Goal: Task Accomplishment & Management: Complete application form

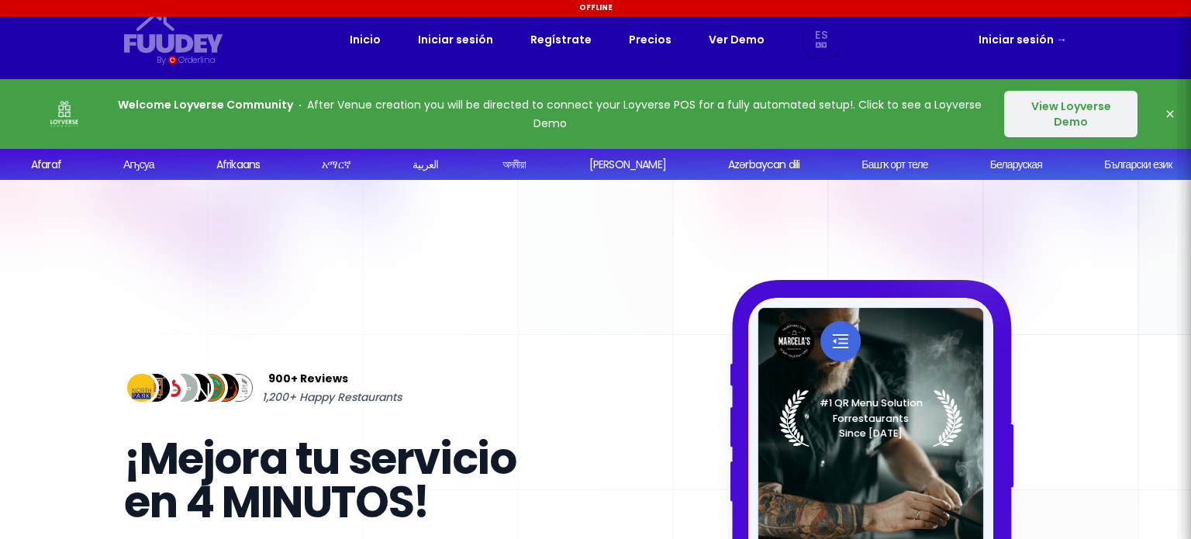
select select "es"
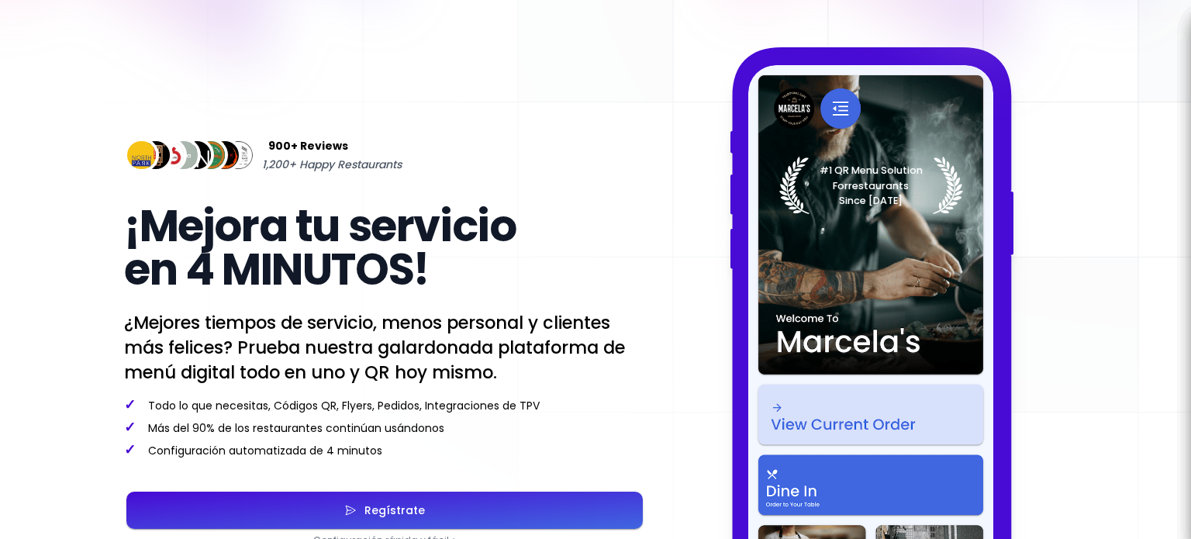
scroll to position [168, 0]
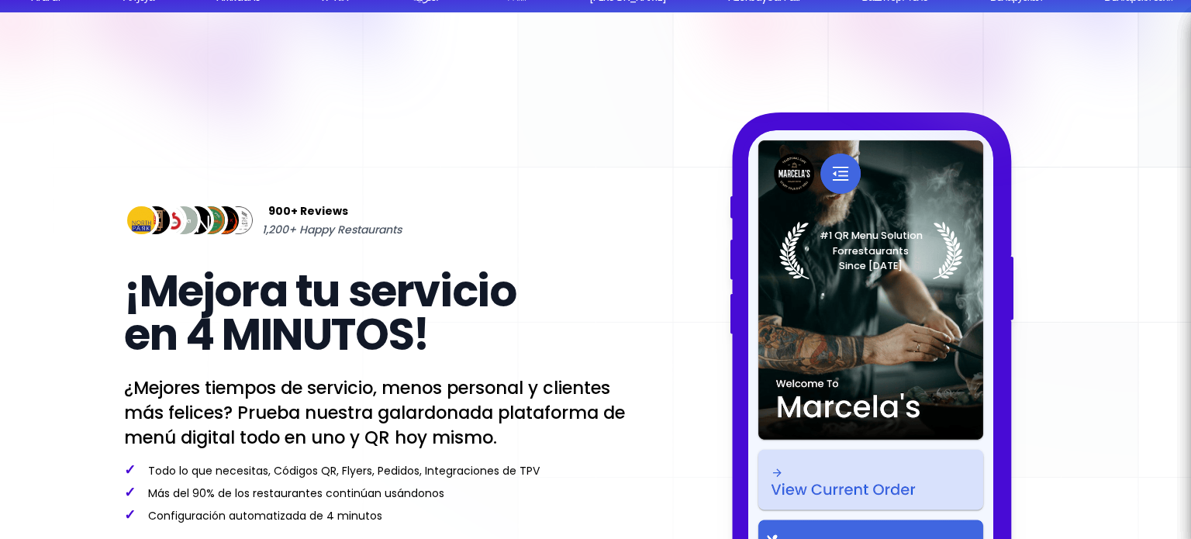
select select "es"
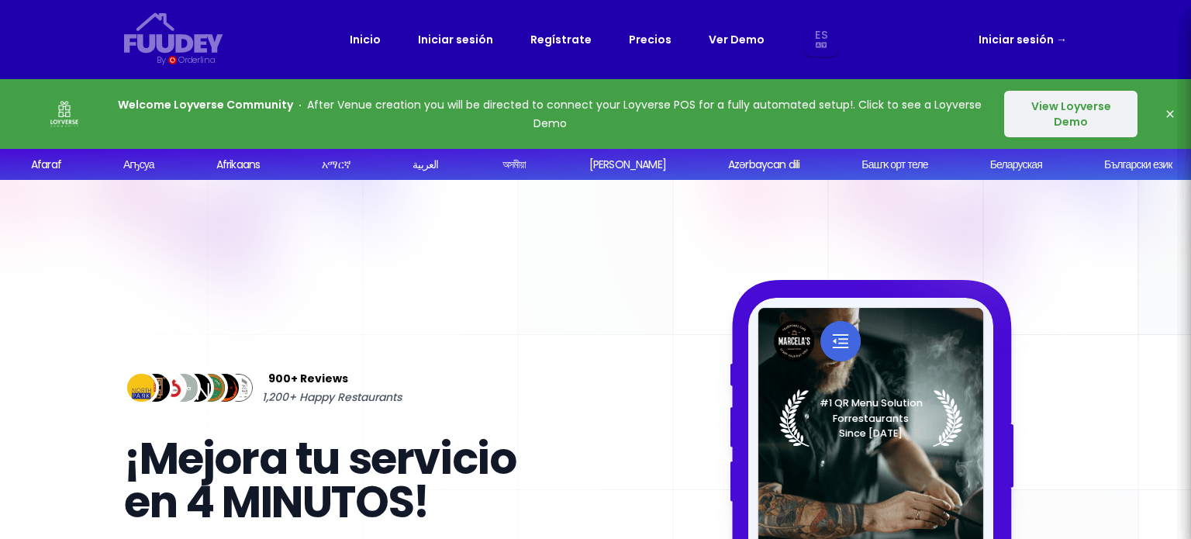
click at [1076, 106] on button "View Loyverse Demo" at bounding box center [1070, 114] width 133 height 47
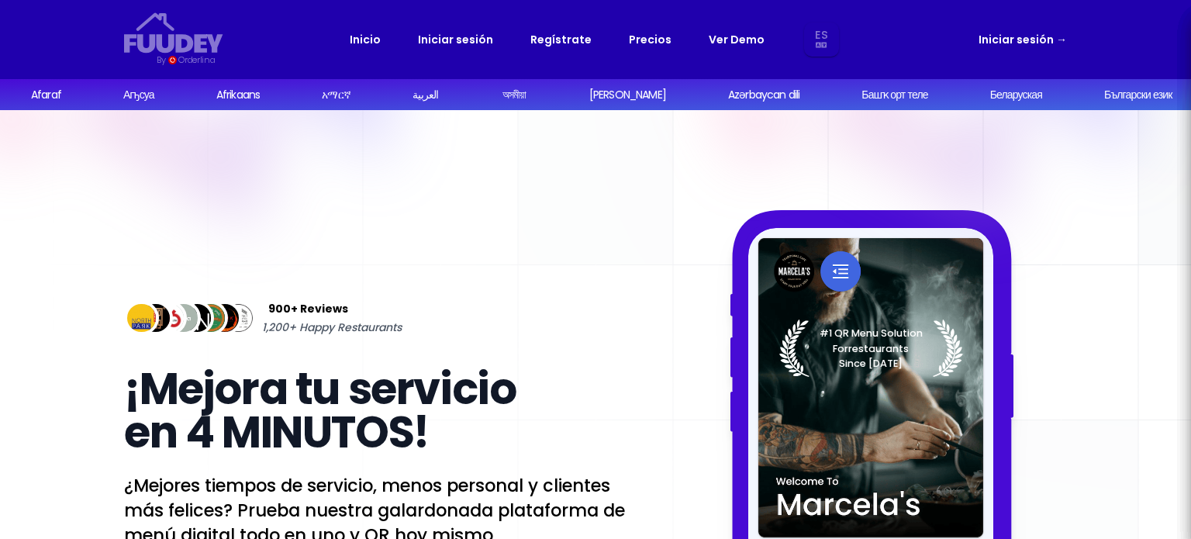
select select "es"
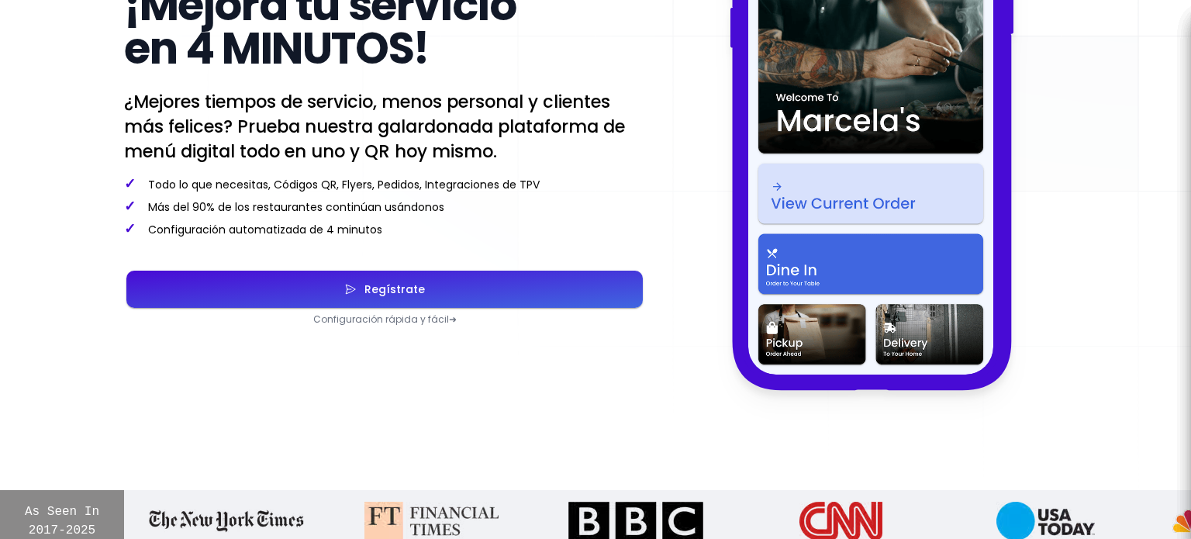
scroll to position [388, 0]
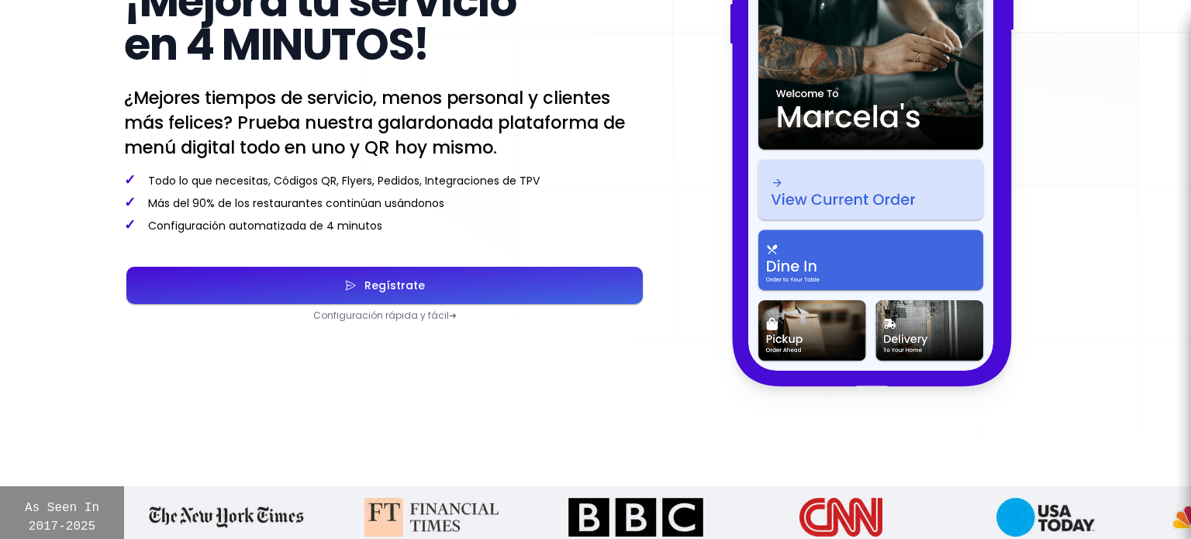
click at [396, 285] on div "Regístrate" at bounding box center [391, 285] width 68 height 11
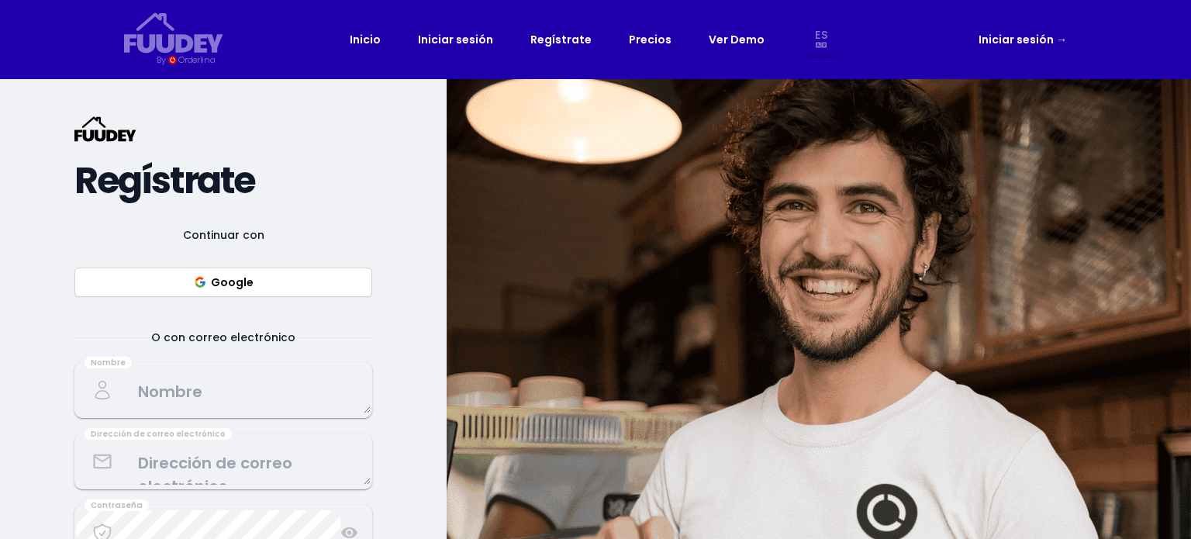
select select "es"
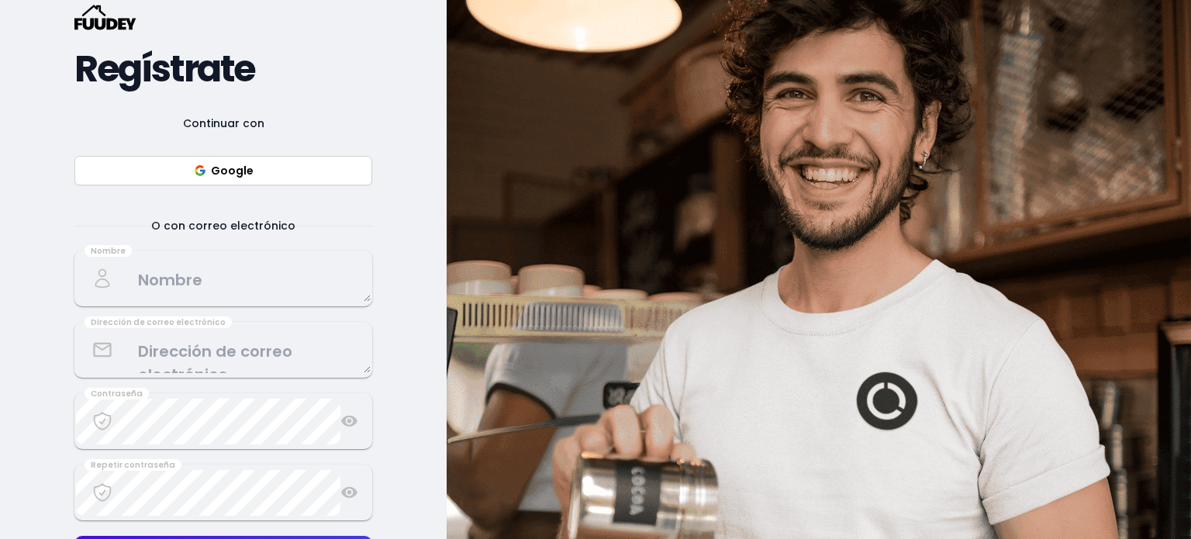
scroll to position [155, 0]
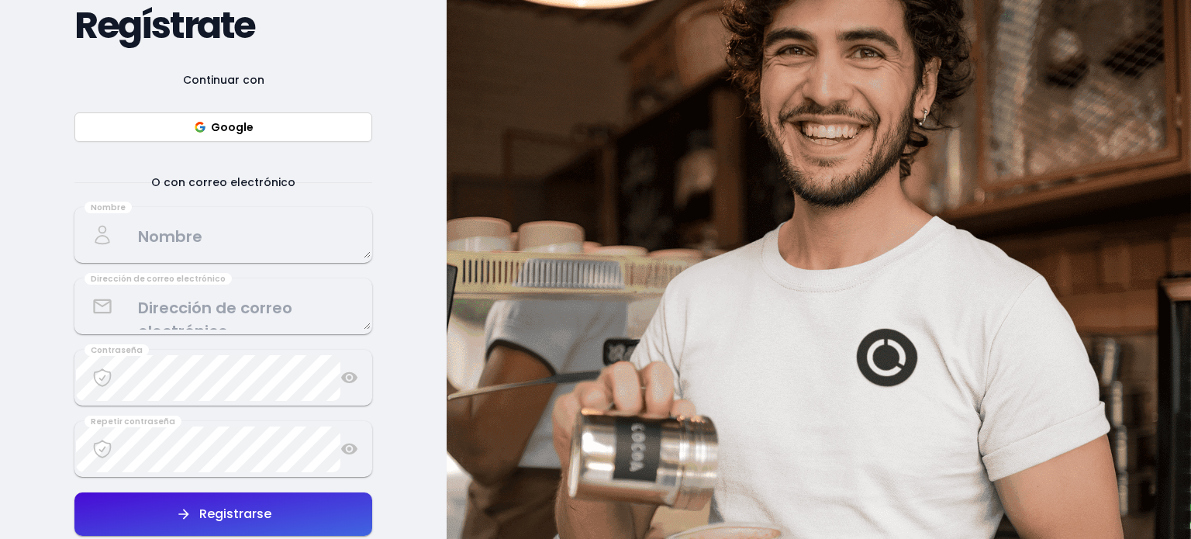
click at [258, 119] on button "Google" at bounding box center [223, 126] width 298 height 29
click at [343, 40] on div "{/* Added fill="currentColor" here */} {/* This rectangle defines the backgroun…" at bounding box center [223, 265] width 298 height 609
click at [201, 244] on textarea at bounding box center [223, 236] width 295 height 46
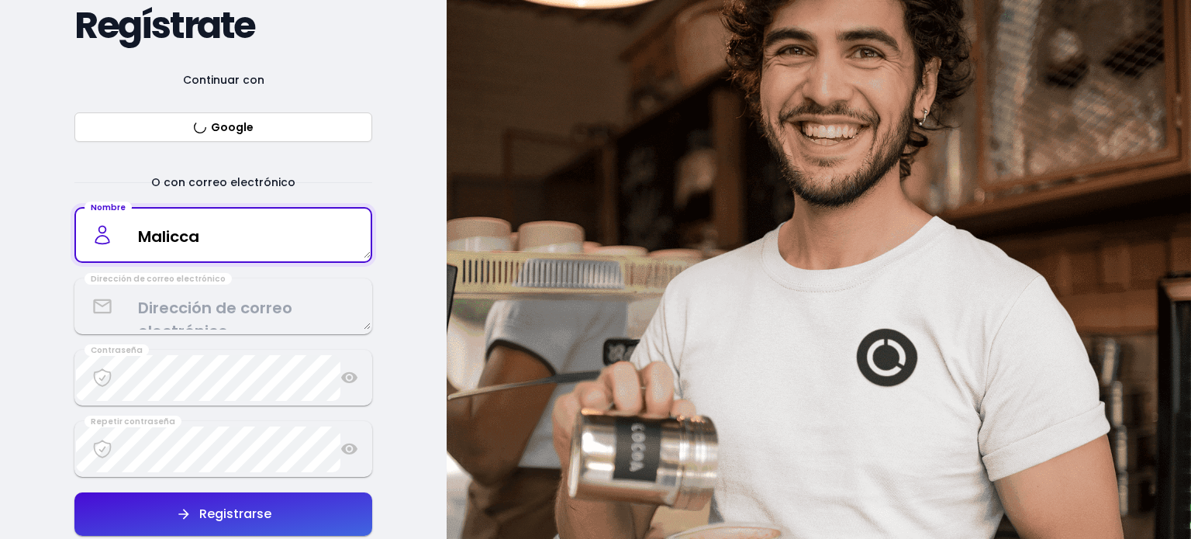
type textarea "Malicca"
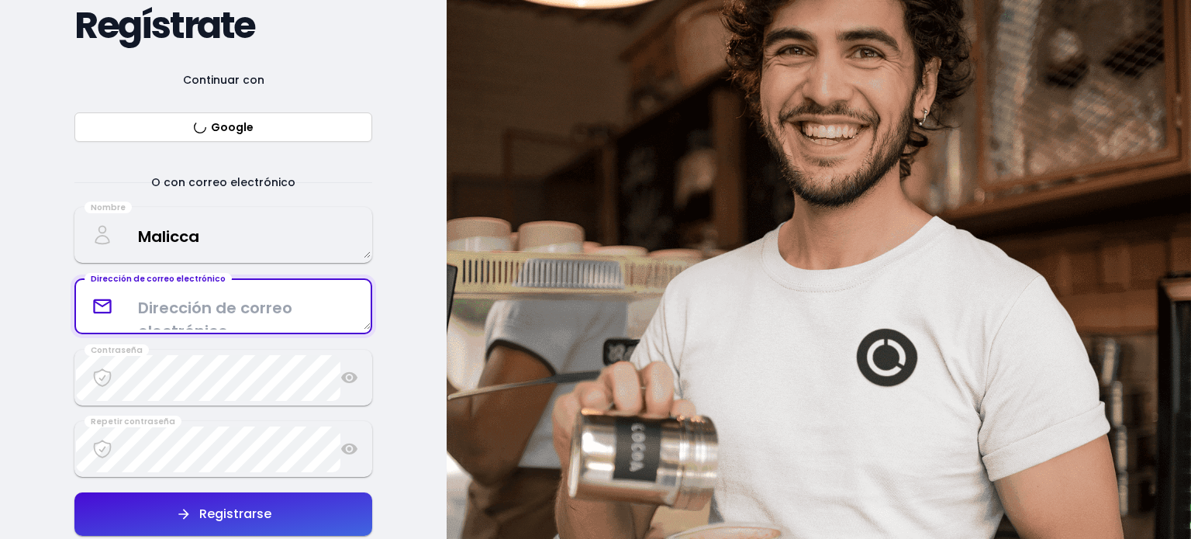
click at [253, 311] on textarea at bounding box center [223, 307] width 295 height 46
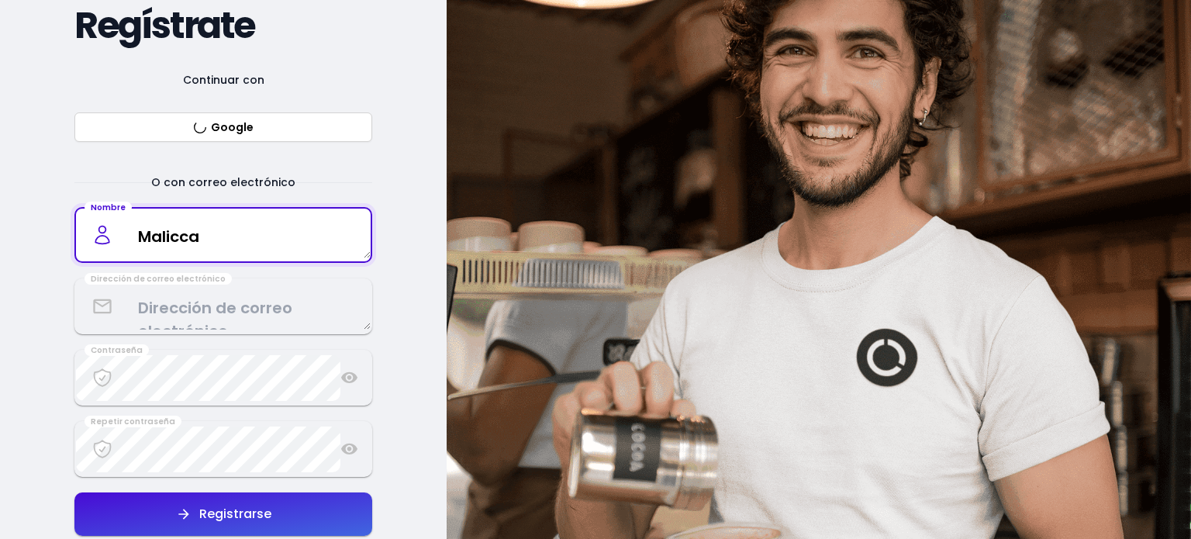
drag, startPoint x: 208, startPoint y: 238, endPoint x: 66, endPoint y: 185, distance: 151.4
click at [86, 220] on textarea "Malicca" at bounding box center [223, 236] width 295 height 46
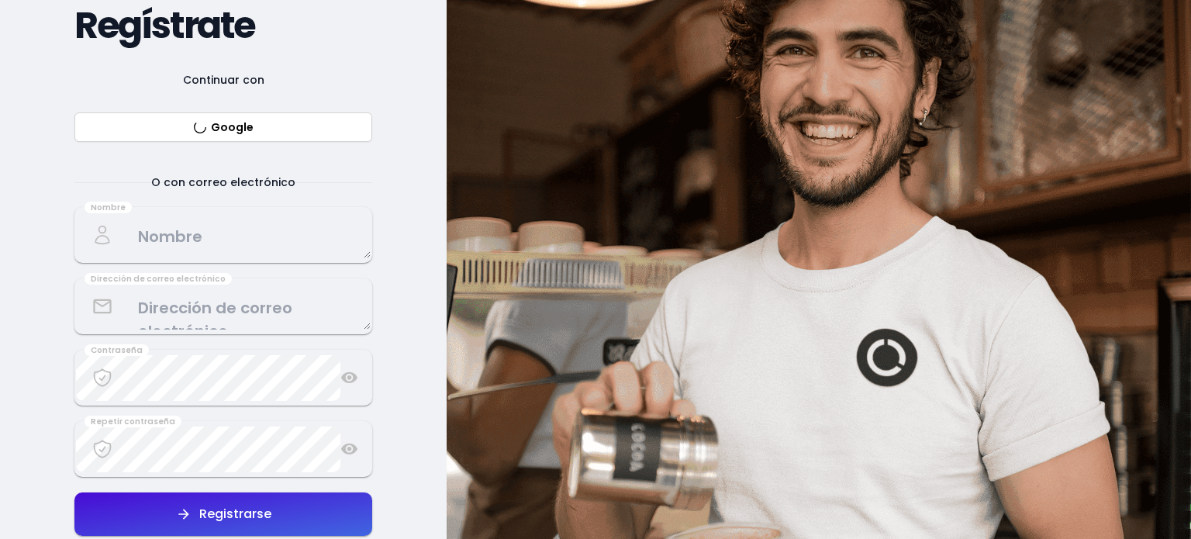
click at [258, 122] on button "Google" at bounding box center [223, 126] width 298 height 29
select select "es"
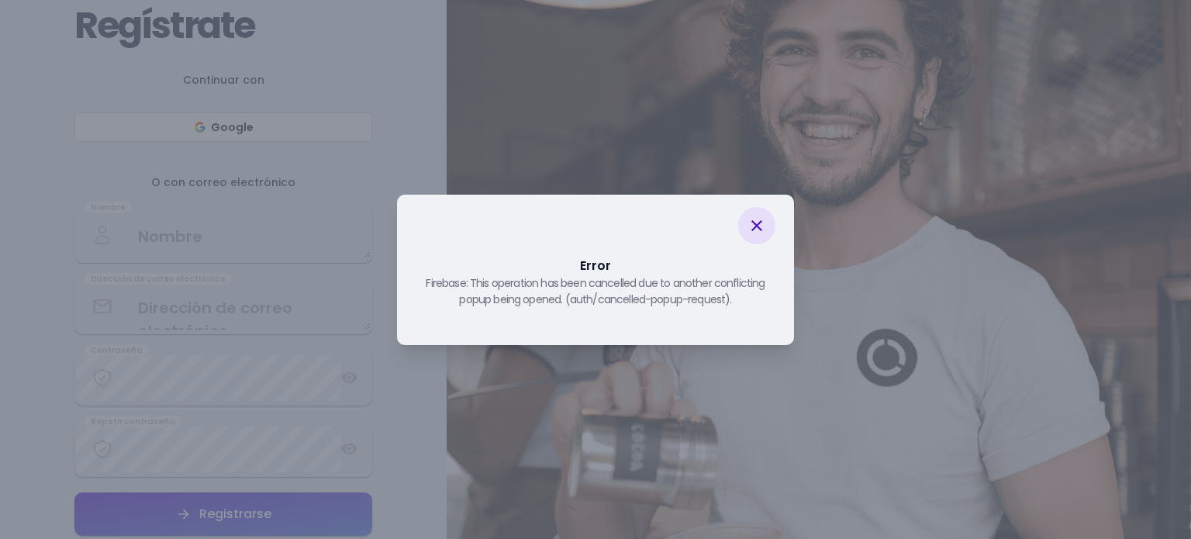
select select "es"
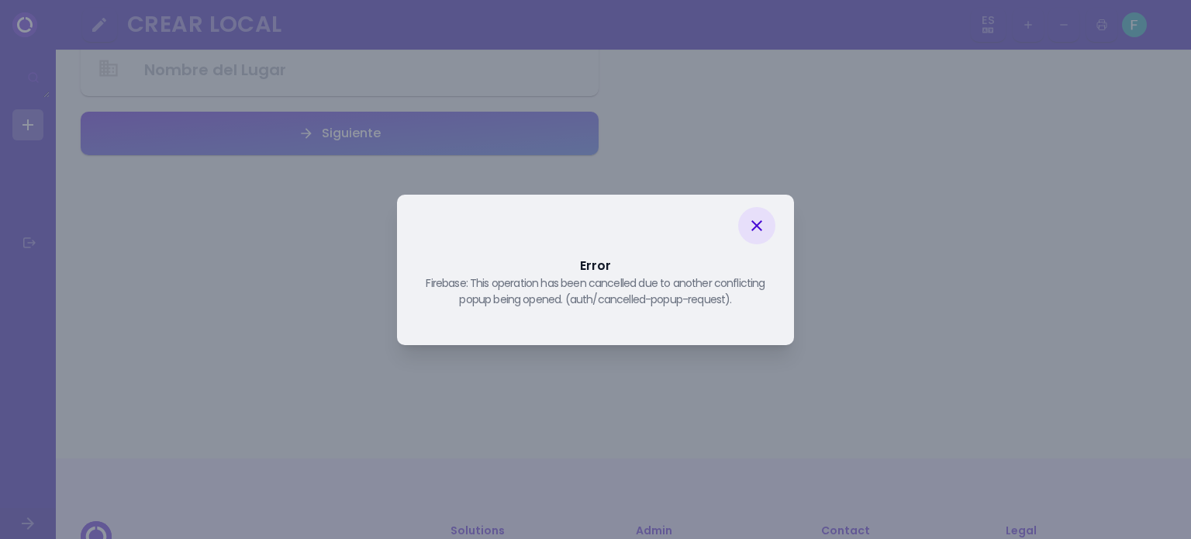
click at [751, 214] on div at bounding box center [756, 225] width 37 height 37
select select "es"
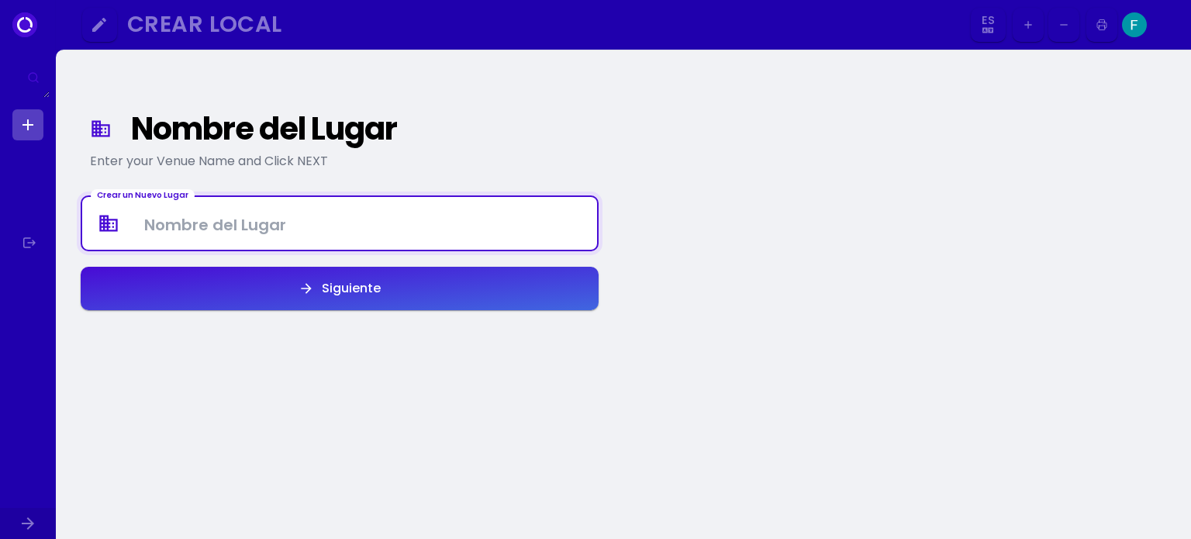
click at [293, 223] on Venue at bounding box center [339, 224] width 515 height 46
type Venue "Malicca"
click at [419, 289] on button "Siguiente" at bounding box center [340, 288] width 518 height 43
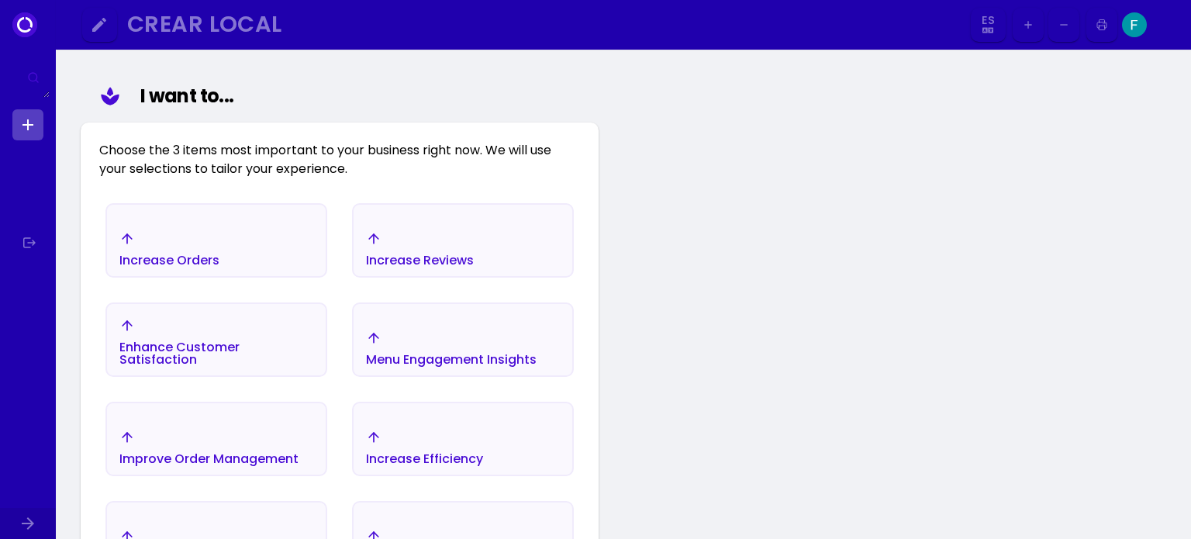
scroll to position [155, 0]
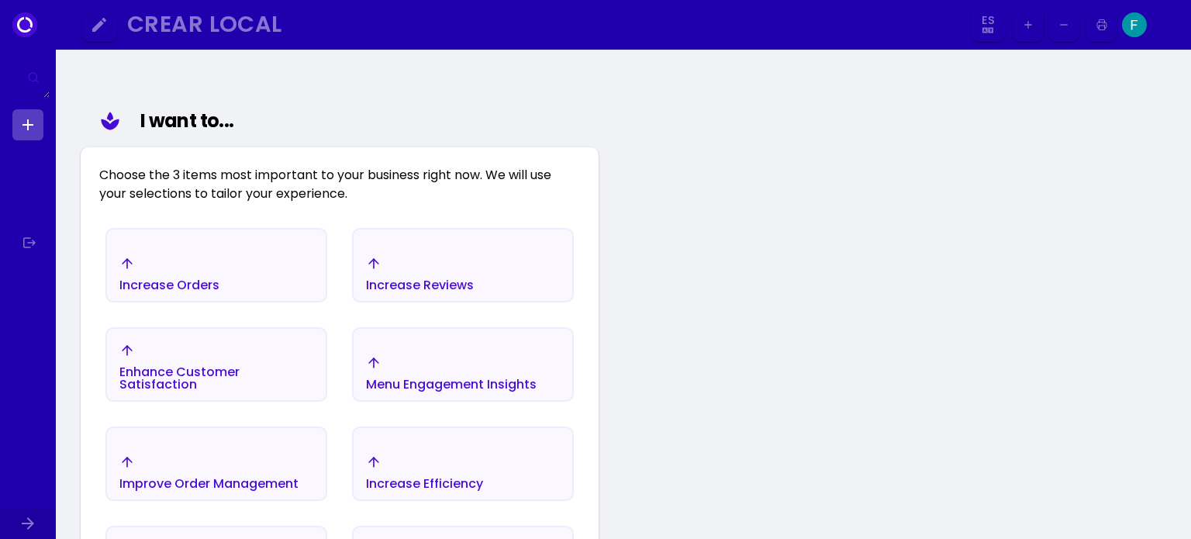
select select "es"
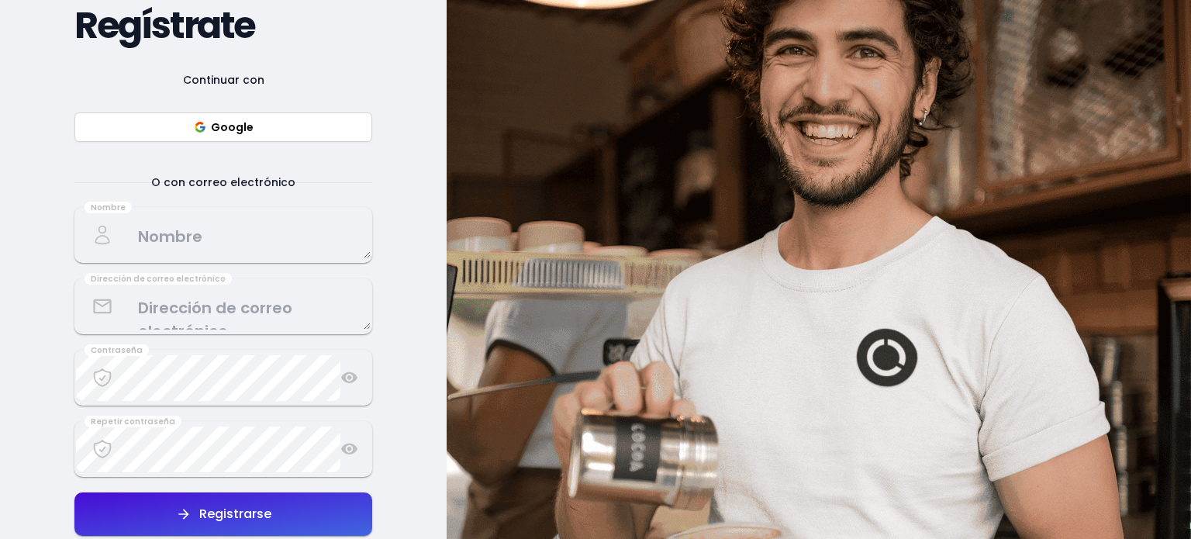
click at [242, 119] on button "Google" at bounding box center [223, 126] width 298 height 29
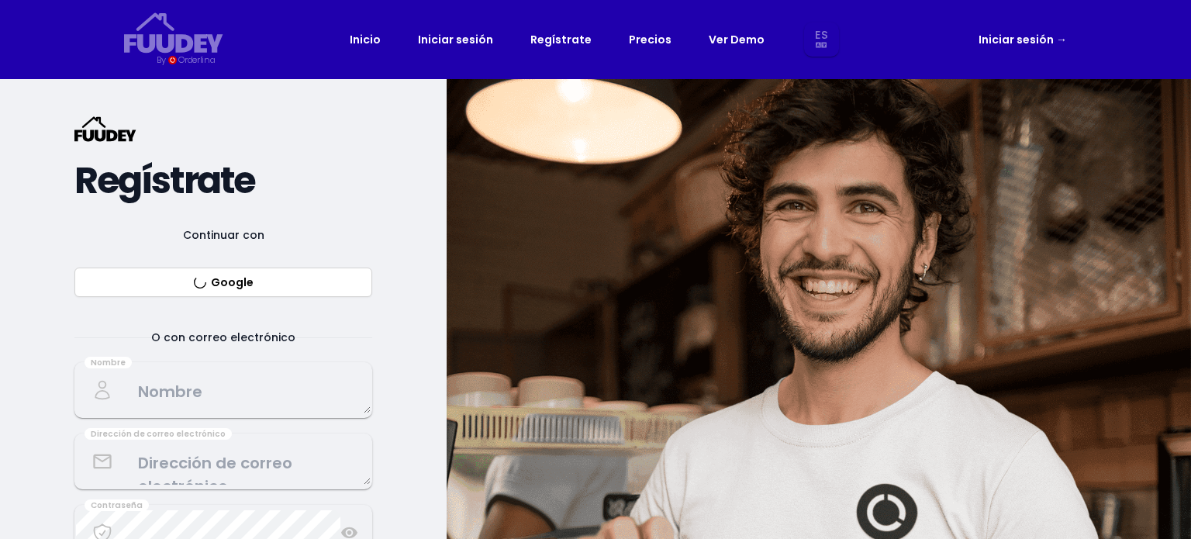
select select "es"
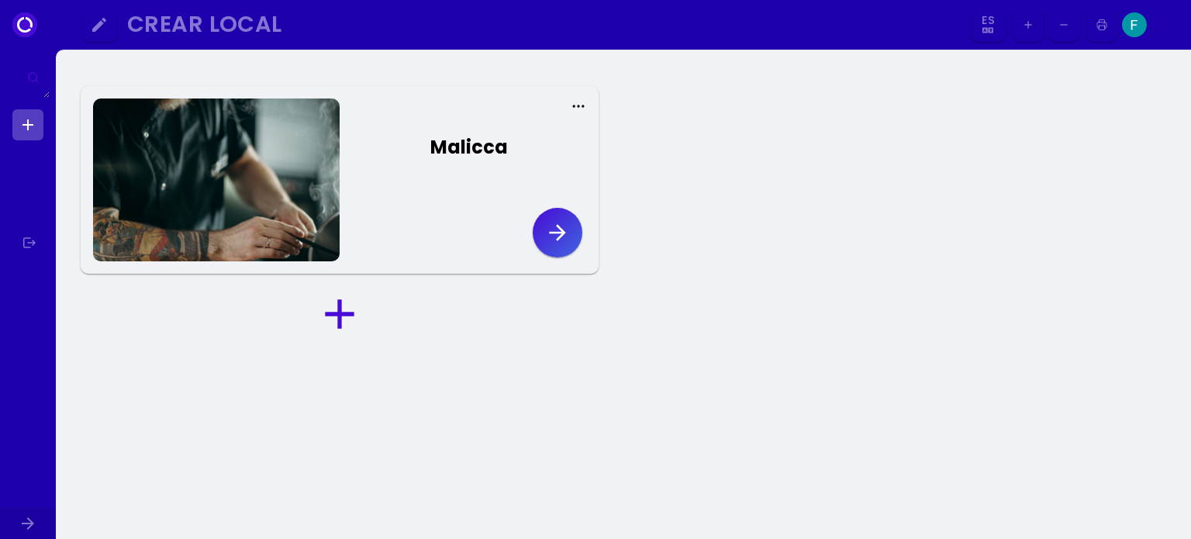
click at [485, 142] on div "Malicca" at bounding box center [469, 147] width 78 height 28
click at [576, 105] on icon at bounding box center [579, 107] width 16 height 16
select select "es"
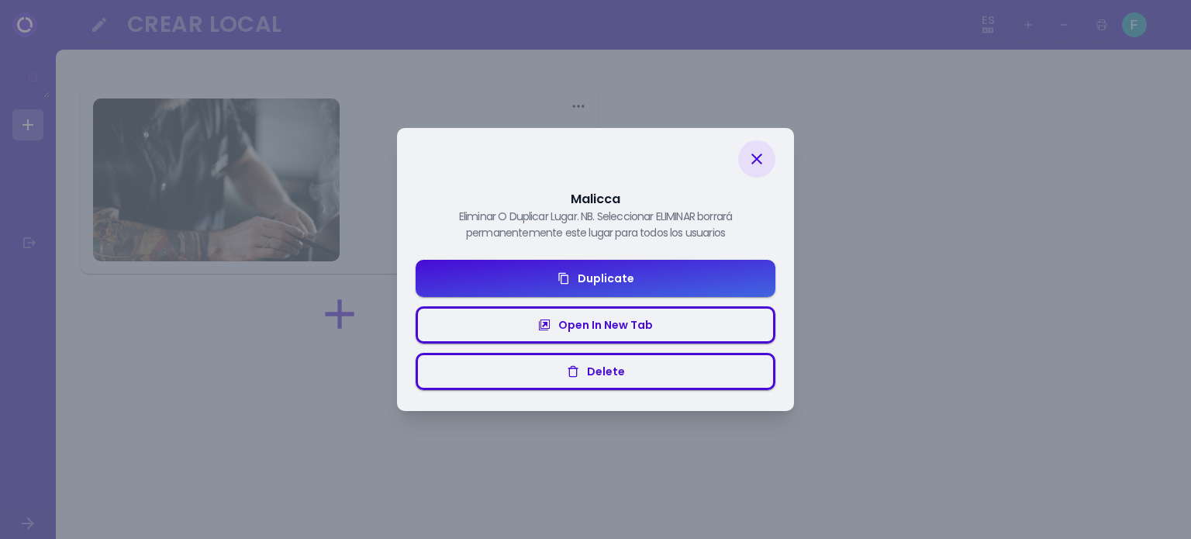
click at [601, 368] on div "Delete" at bounding box center [602, 371] width 46 height 11
select select "es"
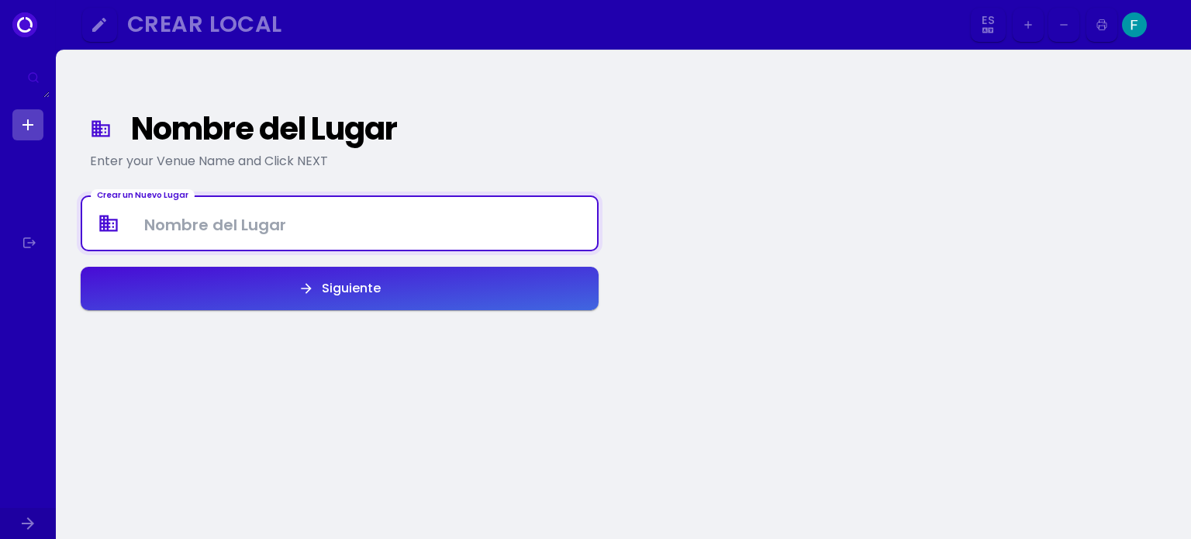
click at [181, 229] on Venue at bounding box center [339, 224] width 515 height 46
click at [163, 220] on Venue "Malicca" at bounding box center [339, 224] width 515 height 46
type Venue "Málicca"
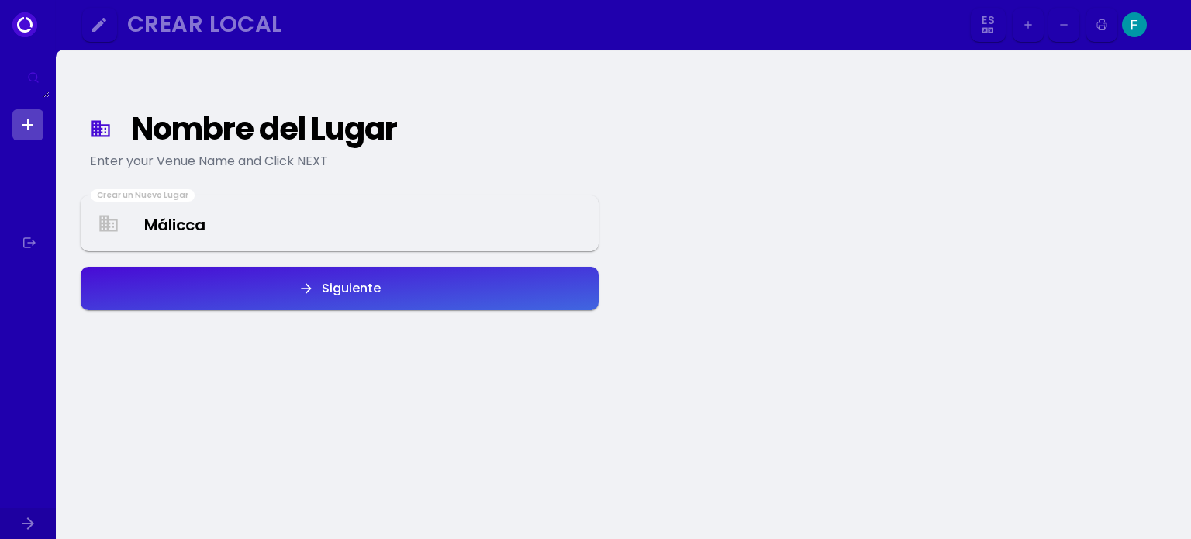
click at [317, 285] on div "Siguiente" at bounding box center [347, 288] width 67 height 12
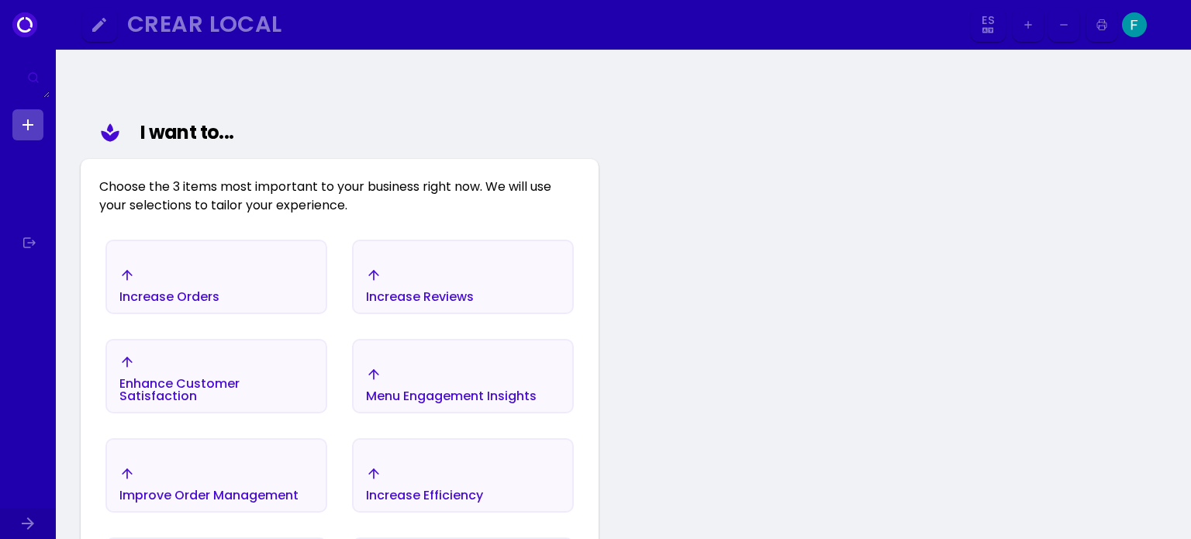
scroll to position [180, 0]
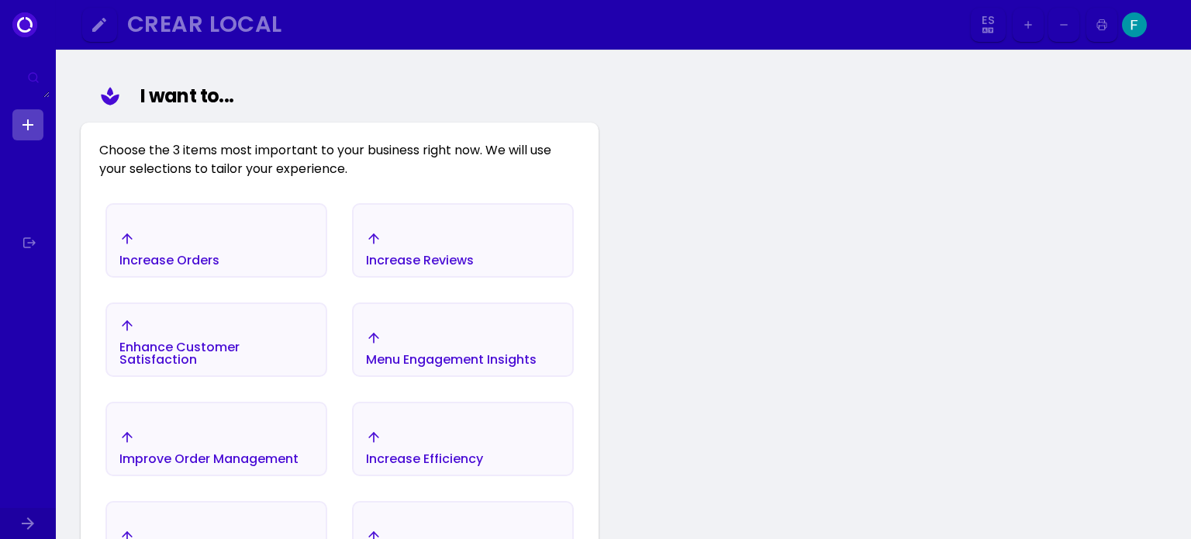
click at [990, 27] on select "Es Aa Ab Af Am Ar As Ay Az Ba Be Bg Bh Bi Bn Bo Br Ca Co Cs Cy Da De Dz El En E…" at bounding box center [988, 25] width 29 height 35
click at [986, 20] on select "Es Aa Ab Af Am Ar As Ay Az Ba Be Bg Bh Bi Bn Bo Br Ca Co Cs Cy Da De Dz El En E…" at bounding box center [988, 25] width 29 height 35
click at [987, 22] on select "Es Aa Ab Af Am Ar As Ay Az Ba Be Bg Bh Bi Bn Bo Br Ca Co Cs Cy Da De Dz El En E…" at bounding box center [988, 25] width 29 height 35
click at [987, 24] on select "Es Aa Ab Af Am Ar As Ay Az Ba Be Bg Bh Bi Bn Bo Br Ca Co Cs Cy Da De Dz El En E…" at bounding box center [988, 25] width 29 height 35
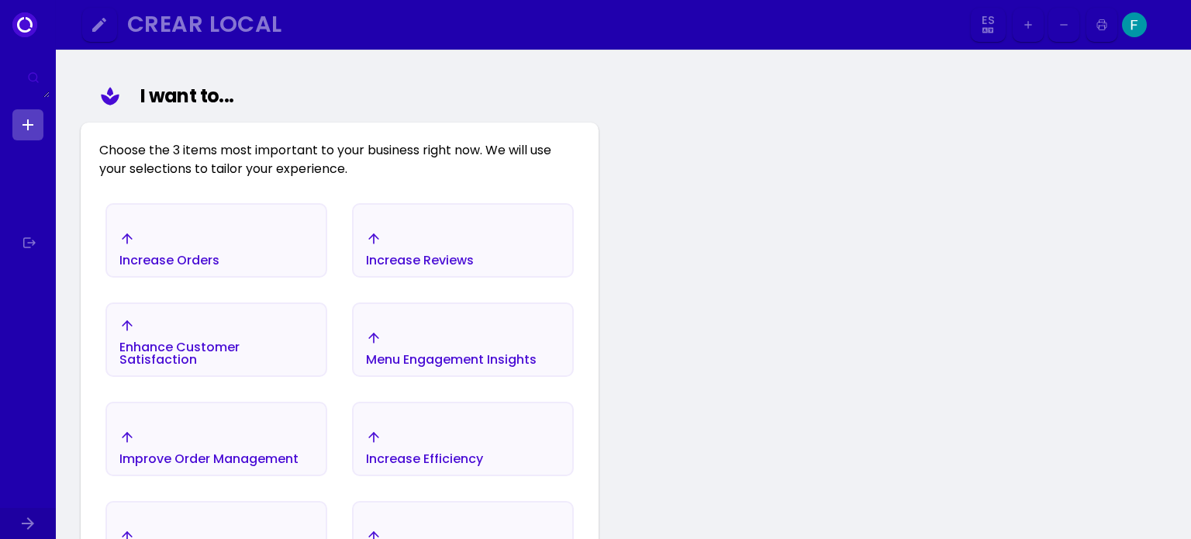
click at [988, 22] on select "Es Aa Ab Af Am Ar As Ay Az Ba Be Bg Bh Bi Bn Bo Br Ca Co Cs Cy Da De Dz El En E…" at bounding box center [988, 25] width 29 height 35
click at [990, 28] on select "Es Aa Ab Af Am Ar As Ay Az Ba Be Bg Bh Bi Bn Bo Br Ca Co Cs Cy Da De Dz El En E…" at bounding box center [988, 25] width 29 height 35
click at [974, 8] on select "Es Aa Ab Af Am Ar As Ay Az Ba Be Bg Bh Bi Bn Bo Br Ca Co Cs Cy Da De Dz El En E…" at bounding box center [988, 25] width 29 height 35
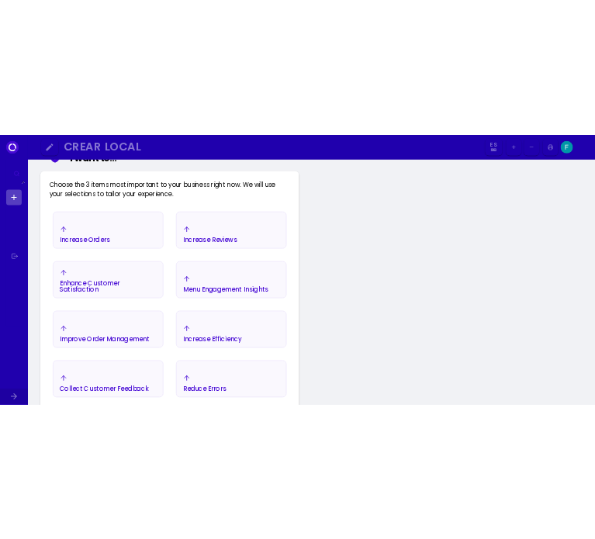
scroll to position [258, 0]
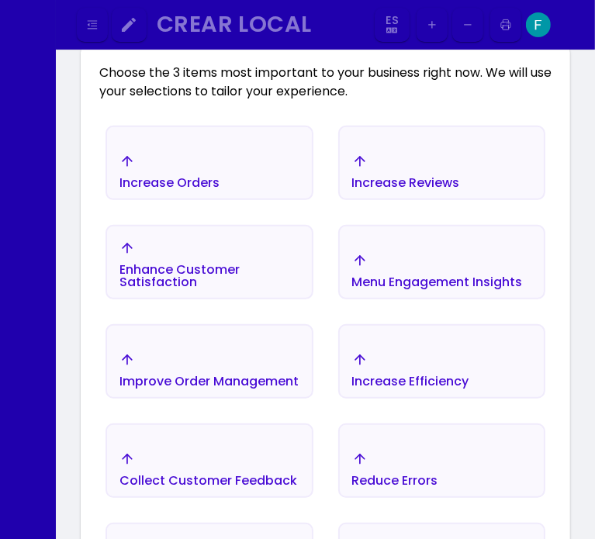
select select "es"
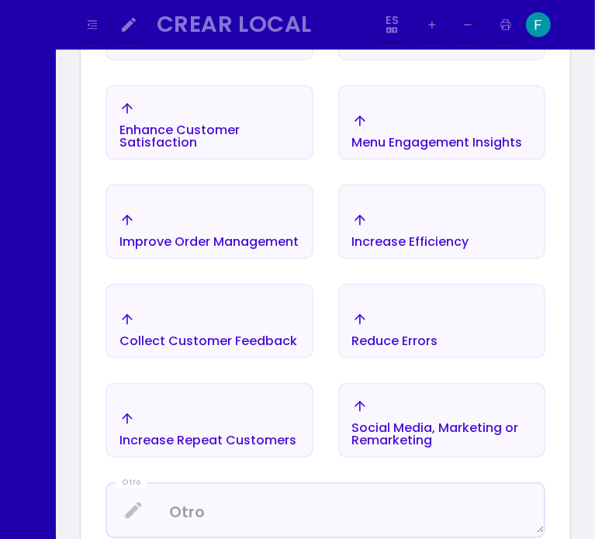
scroll to position [413, 0]
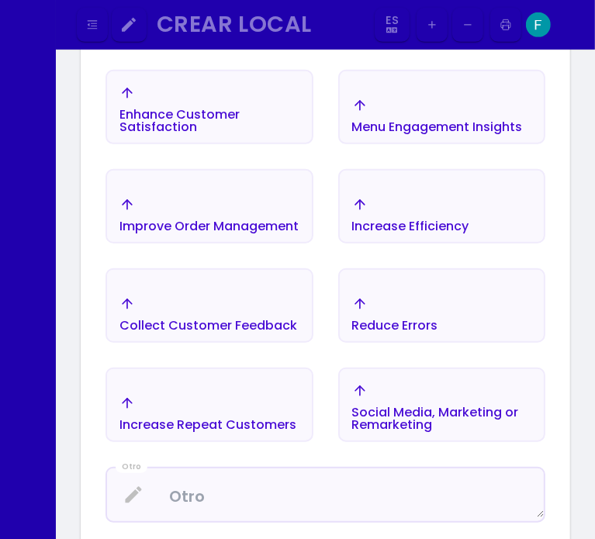
click at [229, 411] on div "Increase Repeat Customers" at bounding box center [207, 414] width 177 height 36
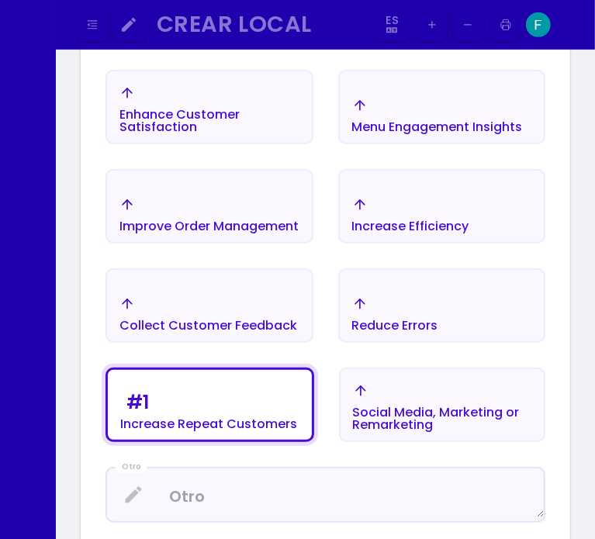
scroll to position [335, 0]
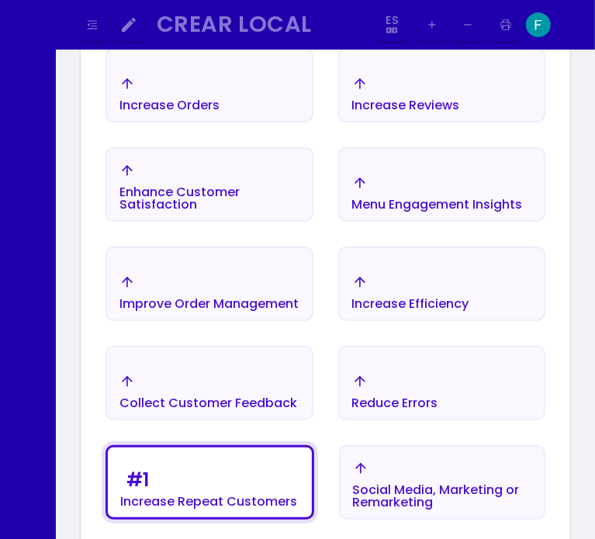
click at [151, 85] on div "Increase Orders" at bounding box center [169, 94] width 100 height 36
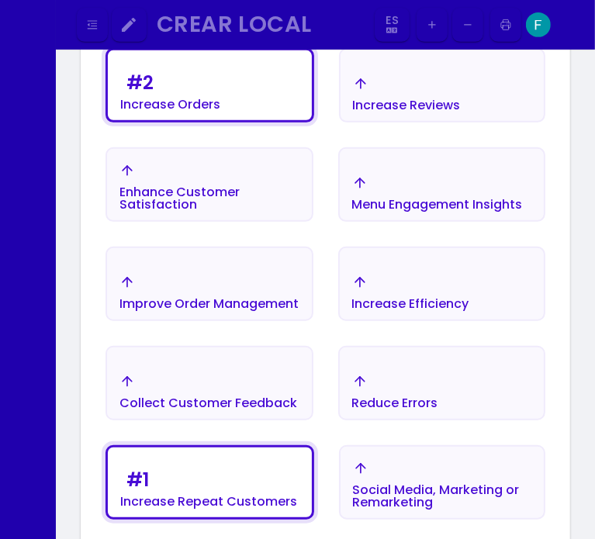
click at [436, 475] on div "Social Media, Marketing or Remarketing" at bounding box center [442, 485] width 179 height 48
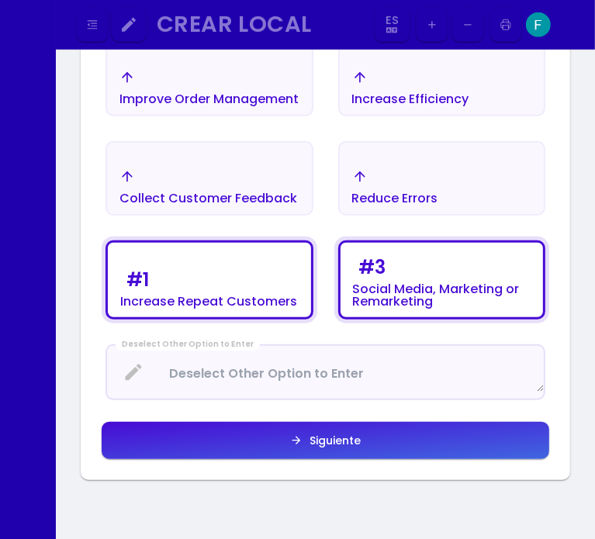
scroll to position [568, 0]
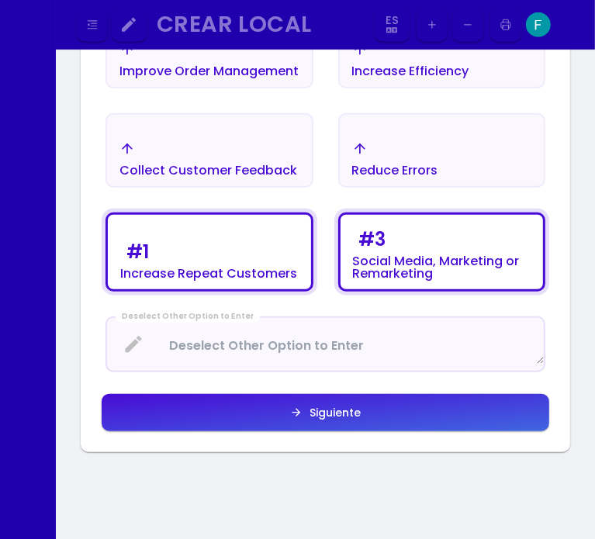
click at [417, 409] on button "Siguiente" at bounding box center [326, 412] width 448 height 37
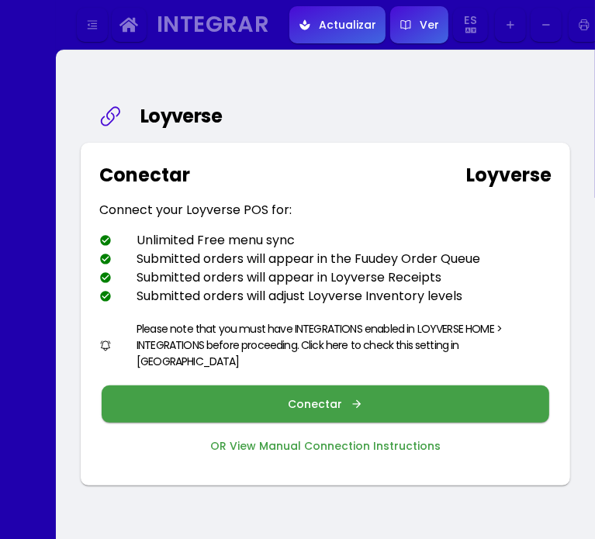
click at [351, 398] on icon "button" at bounding box center [357, 404] width 12 height 12
